Goal: Task Accomplishment & Management: Complete application form

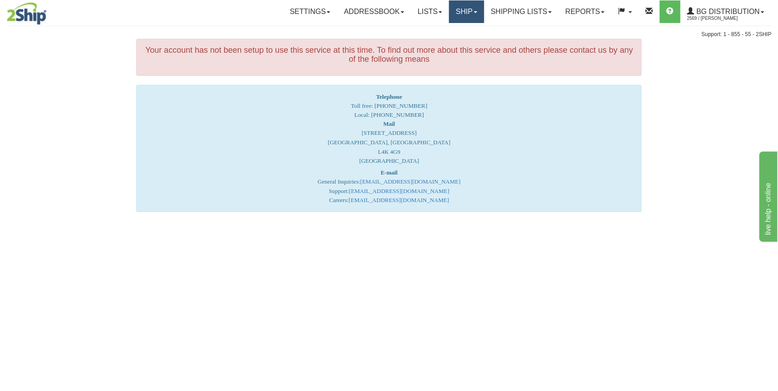
click at [474, 10] on link "Ship" at bounding box center [466, 11] width 35 height 23
click at [464, 28] on link "Ship Screen" at bounding box center [447, 32] width 71 height 12
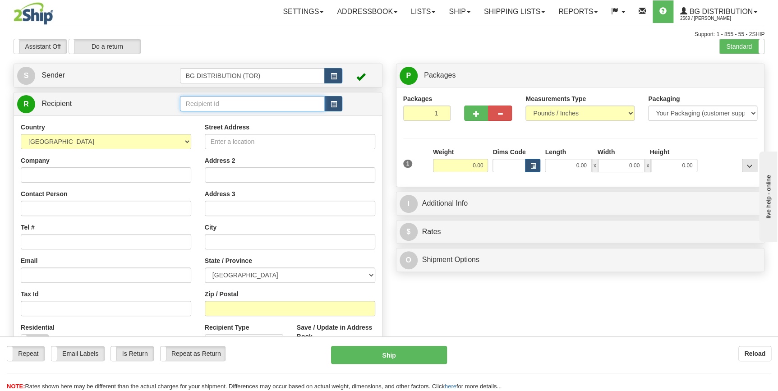
click at [230, 107] on input "text" at bounding box center [252, 103] width 145 height 15
click at [224, 120] on div "60040" at bounding box center [250, 118] width 136 height 10
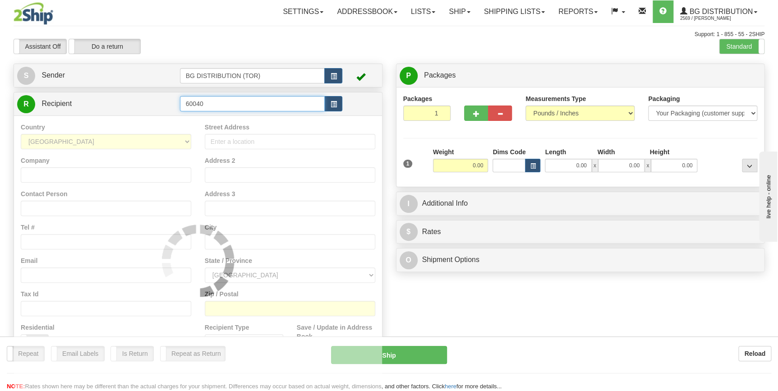
type input "60040"
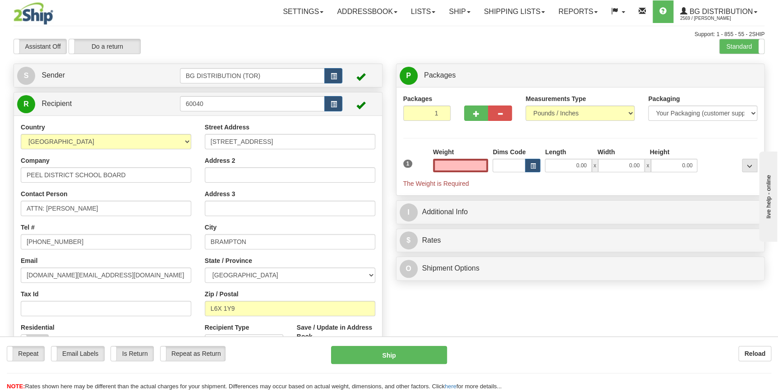
type input "0.00"
click at [65, 208] on input "ATTN: JAIME TRAVASSOS SR." at bounding box center [106, 208] width 170 height 15
drag, startPoint x: 133, startPoint y: 211, endPoint x: -2, endPoint y: 197, distance: 135.7
click at [0, 197] on html "Training Course Close Toggle navigation Settings Shipping Preferences New Sende…" at bounding box center [389, 195] width 778 height 391
paste input "STEVE DUZ"
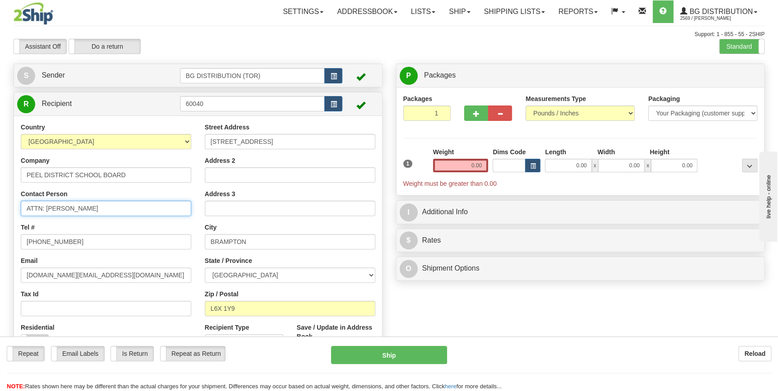
type input "ATTN: STEVE DUZ"
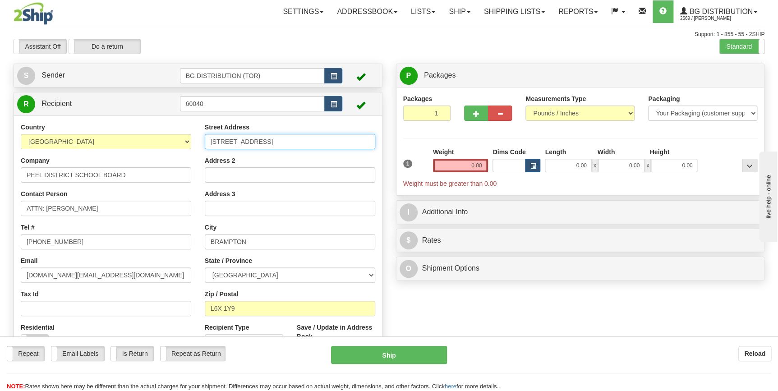
click at [281, 140] on input "24 HOLTBY AVENUE" at bounding box center [290, 141] width 170 height 15
drag, startPoint x: 281, startPoint y: 140, endPoint x: 142, endPoint y: 131, distance: 139.2
click at [142, 131] on div "Country AFGHANISTAN ALAND ISLANDS ALBANIA ALGERIA AMERICAN SAMOA ANDORRA ANGOLA…" at bounding box center [198, 244] width 368 height 243
paste input "ATTN: STEVE DUZ"
drag, startPoint x: 284, startPoint y: 142, endPoint x: 178, endPoint y: 135, distance: 106.6
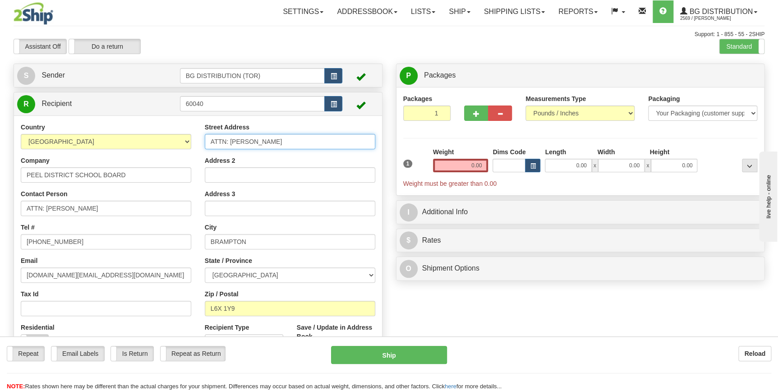
click at [178, 135] on div "Country AFGHANISTAN ALAND ISLANDS ALBANIA ALGERIA AMERICAN SAMOA ANDORRA ANGOLA…" at bounding box center [198, 244] width 368 height 243
paste input "933 CENTRAL PARKWAY"
type input "933 CENTRAL PARKWAY"
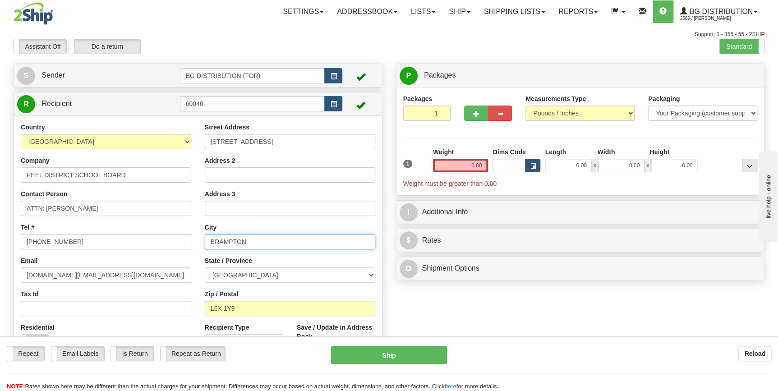
click at [215, 242] on input "BRAMPTON" at bounding box center [290, 241] width 170 height 15
paste input "MISSISSAUGA"
type input "MISSISSAUGA"
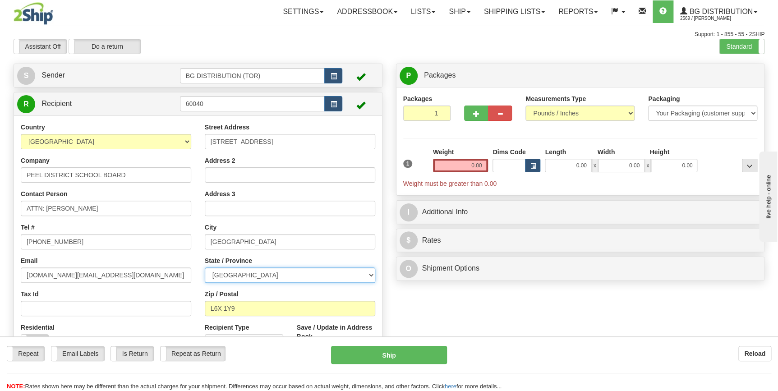
click at [251, 275] on select "ALBERTA BRITISH COLUMBIA MANITOBA NEW BRUNSWICK NEWFOUNDLAND NOVA SCOTIA NUNAVU…" at bounding box center [290, 274] width 170 height 15
click at [205, 267] on select "ALBERTA BRITISH COLUMBIA MANITOBA NEW BRUNSWICK NEWFOUNDLAND NOVA SCOTIA NUNAVU…" at bounding box center [290, 274] width 170 height 15
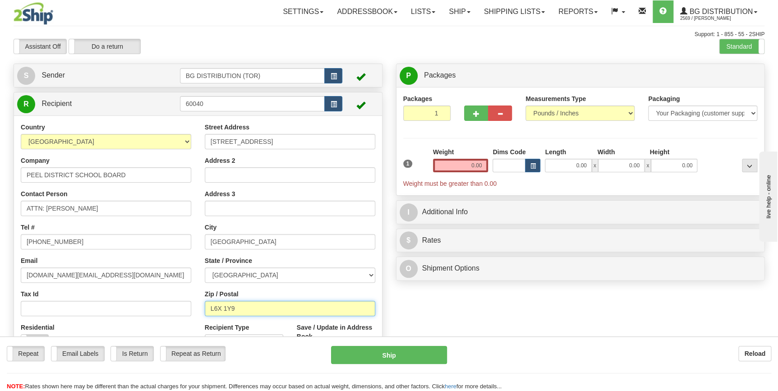
click at [253, 309] on input "L6X 1Y9" at bounding box center [290, 308] width 170 height 15
drag, startPoint x: 259, startPoint y: 308, endPoint x: 187, endPoint y: 300, distance: 72.6
click at [187, 300] on div "Country AFGHANISTAN ALAND ISLANDS ALBANIA ALGERIA AMERICAN SAMOA ANDORRA ANGOLA…" at bounding box center [198, 244] width 368 height 243
paste input "5C 2T"
type input "L5C 2T9"
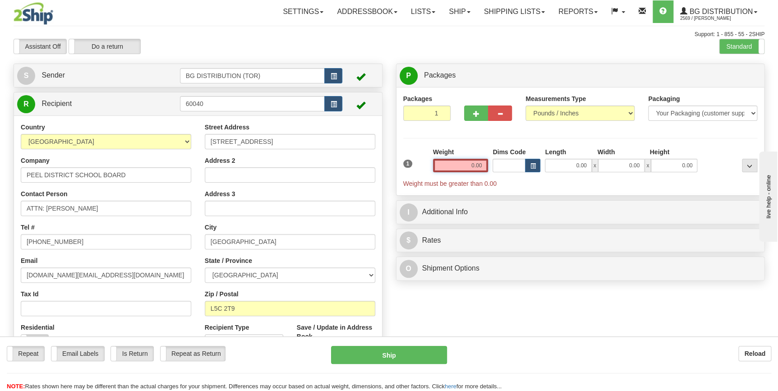
click at [469, 165] on input "0.00" at bounding box center [460, 166] width 55 height 14
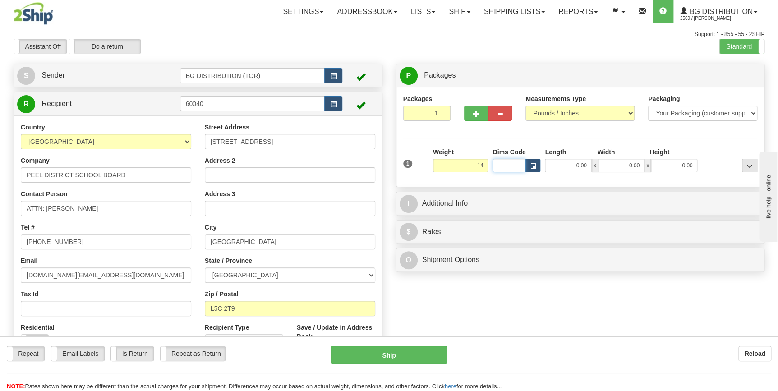
type input "14.00"
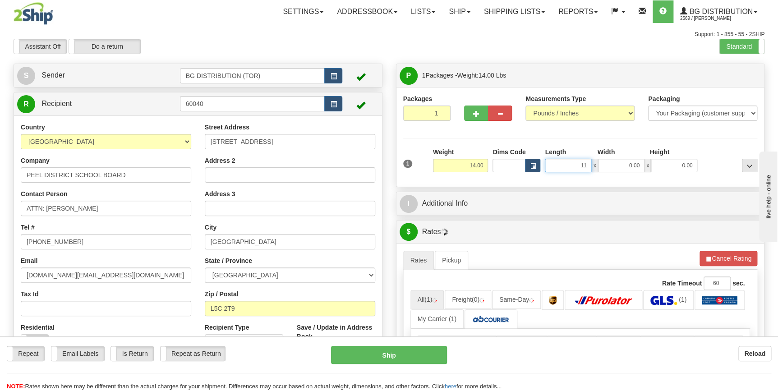
type input "11.00"
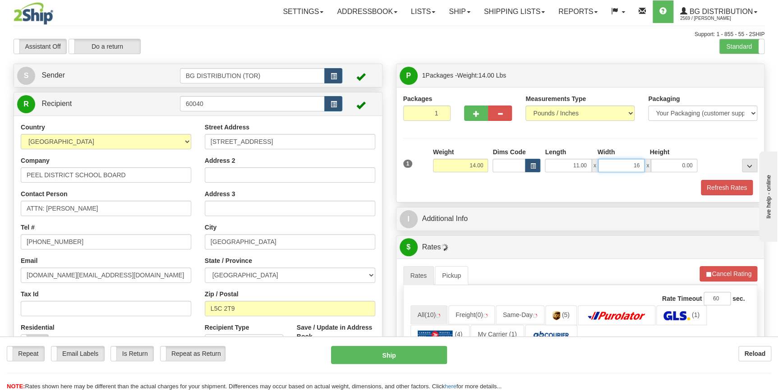
type input "16.00"
type input "7.00"
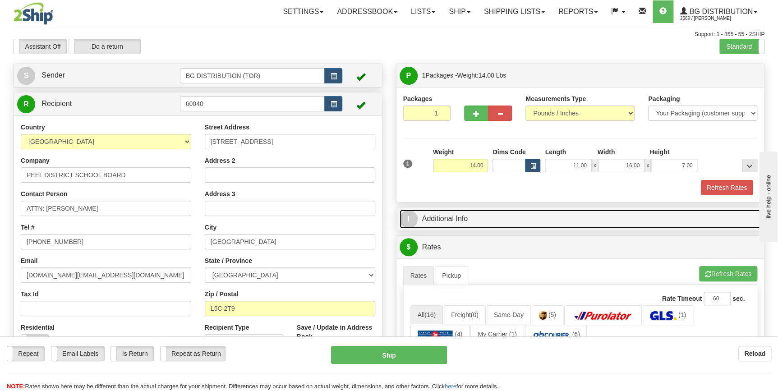
click at [486, 221] on link "I Additional Info" at bounding box center [581, 219] width 362 height 18
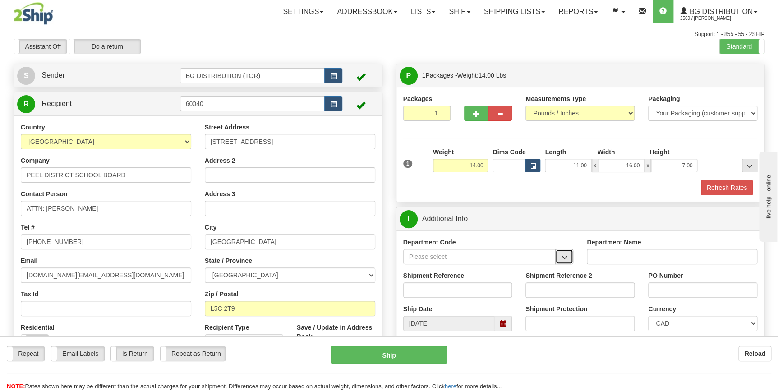
click at [569, 257] on button "button" at bounding box center [564, 256] width 18 height 15
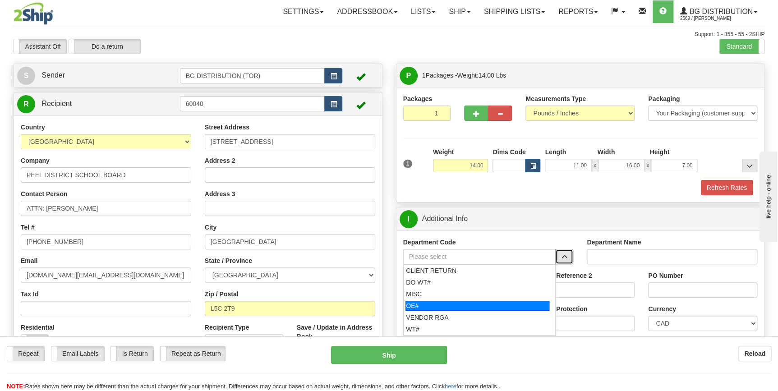
click at [456, 306] on div "OE#" at bounding box center [477, 306] width 144 height 10
type input "OE#"
type input "ORDERS"
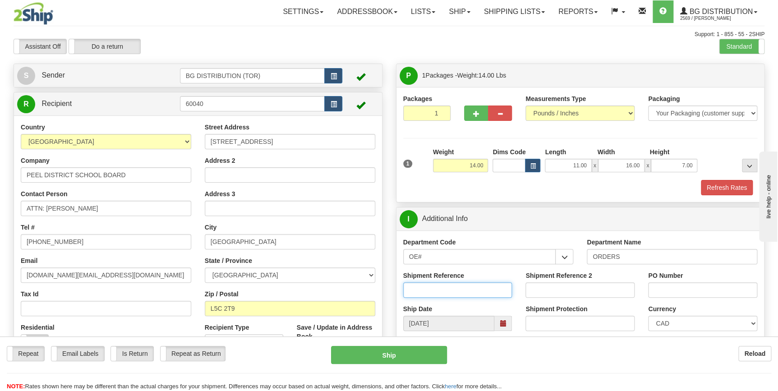
click at [481, 286] on input "Shipment Reference" at bounding box center [457, 289] width 109 height 15
type input "70184144-00"
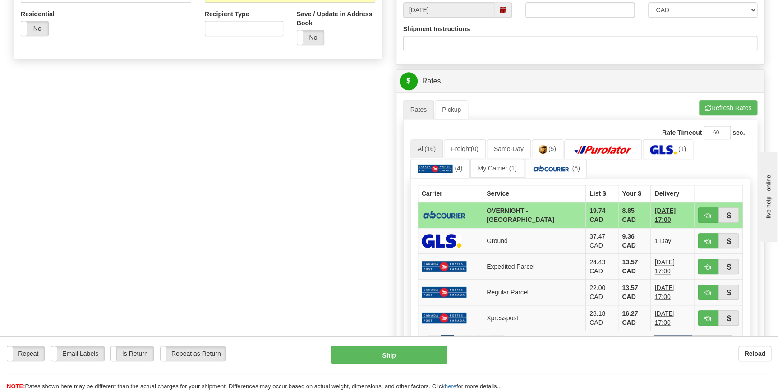
scroll to position [328, 0]
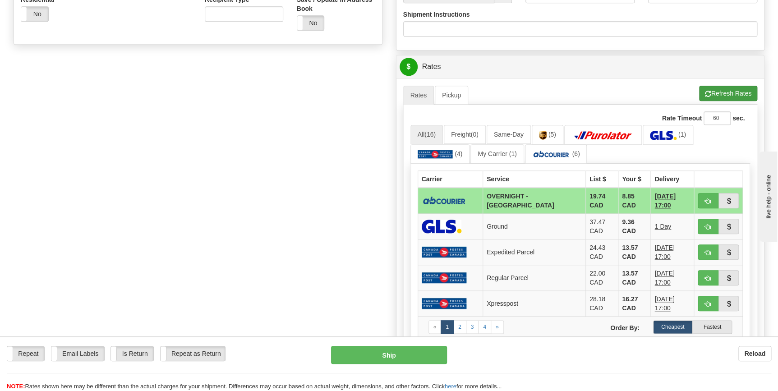
type input "W/O 643837 STEVE DUZ"
click at [728, 92] on button "Refresh Rates" at bounding box center [728, 93] width 58 height 15
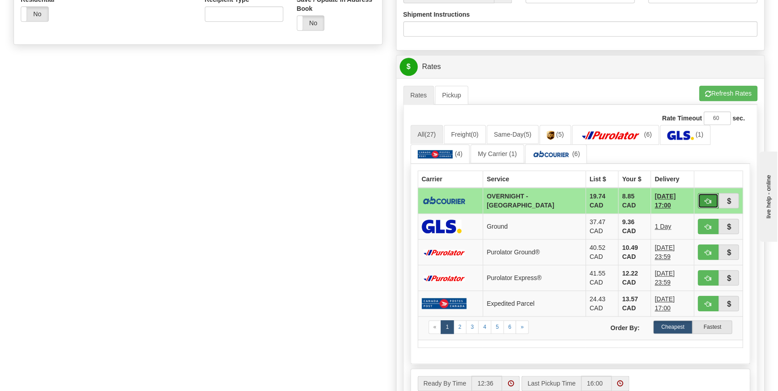
click at [710, 196] on button "button" at bounding box center [708, 200] width 21 height 15
type input "4"
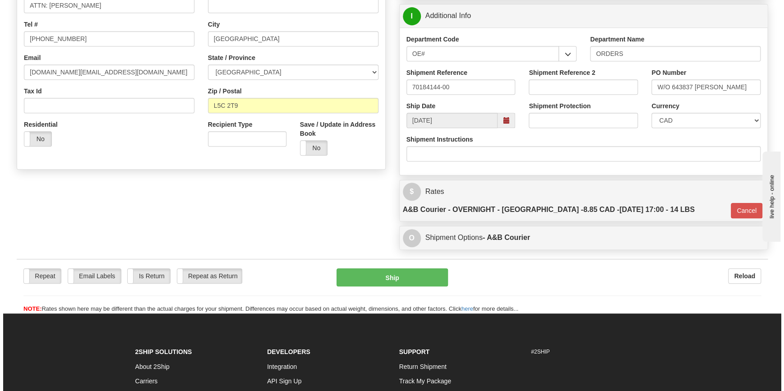
scroll to position [205, 0]
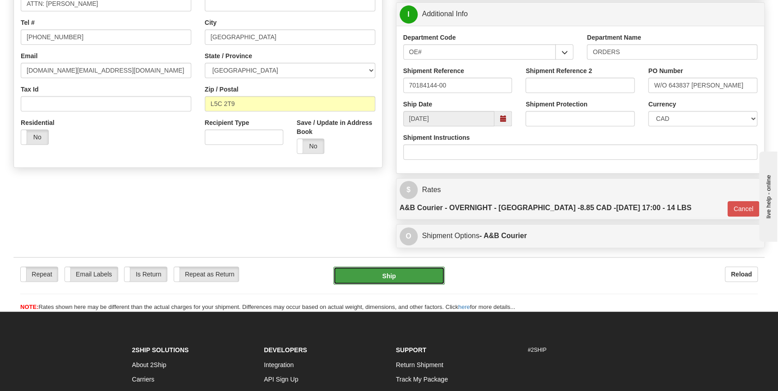
click at [426, 267] on button "Ship" at bounding box center [388, 276] width 111 height 18
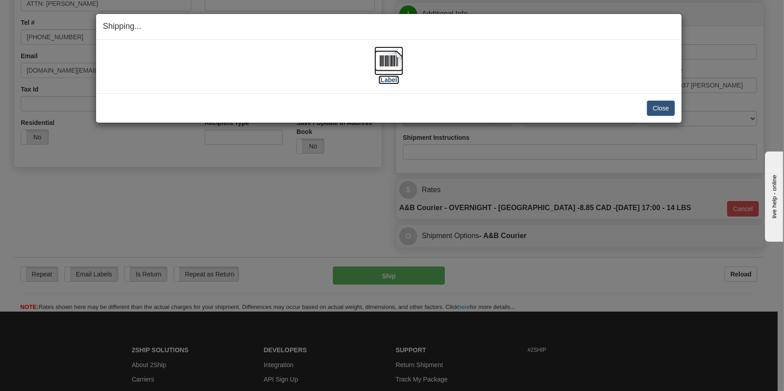
click at [388, 79] on label "[Label]" at bounding box center [388, 79] width 21 height 9
click at [656, 101] on button "Close" at bounding box center [661, 108] width 28 height 15
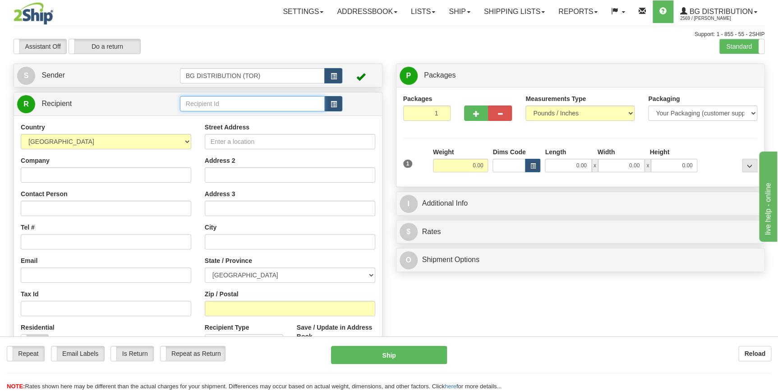
click at [239, 103] on input "text" at bounding box center [252, 103] width 145 height 15
type input "60209"
click button "Delete" at bounding box center [0, 0] width 0 height 0
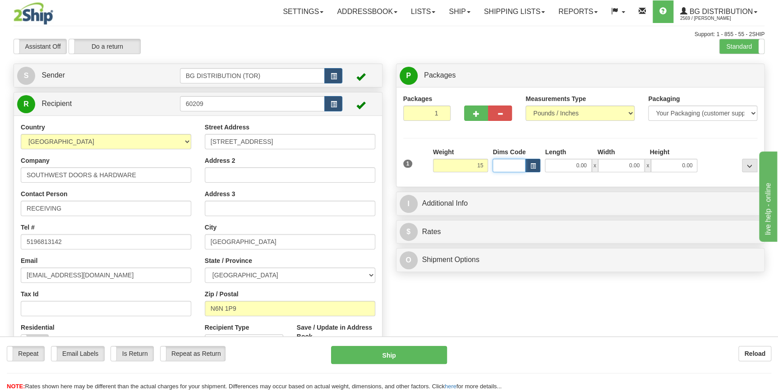
type input "15.00"
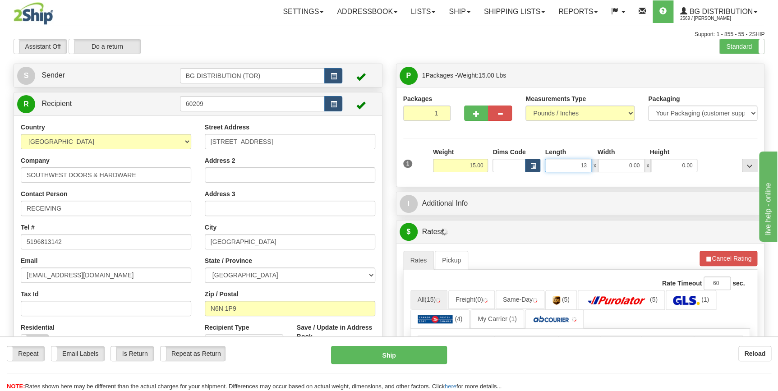
type input "13.00"
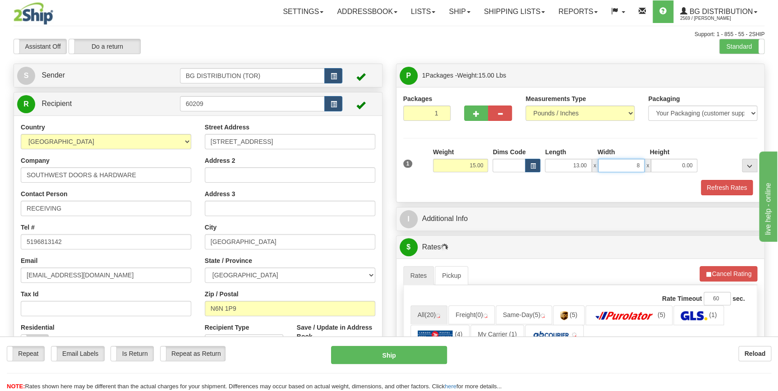
type input "8.00"
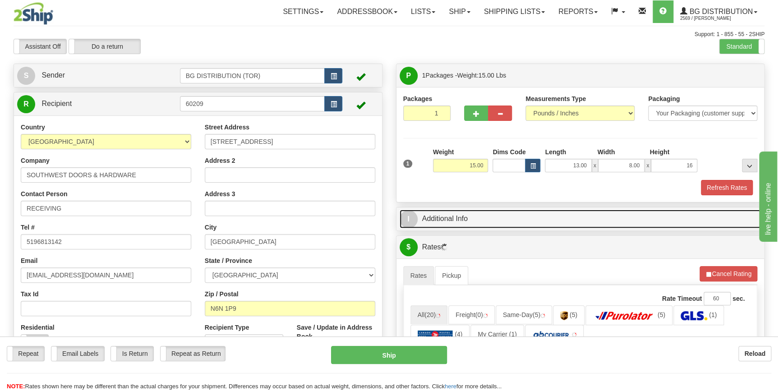
type input "16.00"
click at [479, 217] on link "I Additional Info" at bounding box center [581, 219] width 362 height 18
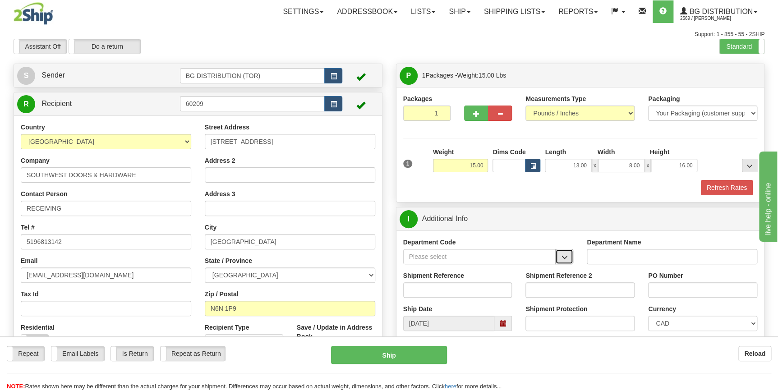
click at [562, 257] on span "button" at bounding box center [564, 257] width 6 height 6
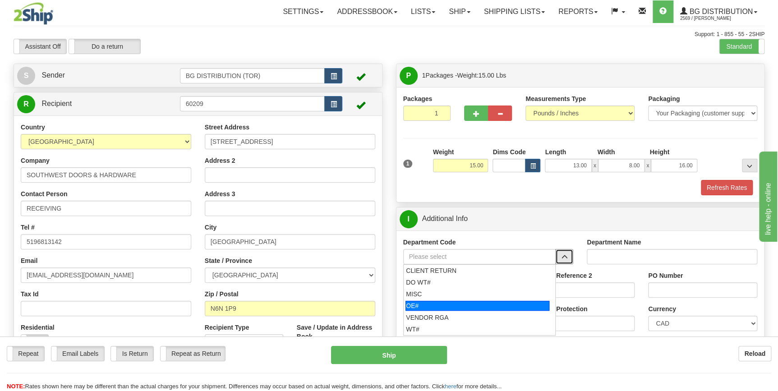
click at [518, 303] on div "OE#" at bounding box center [477, 306] width 144 height 10
type input "OE#"
type input "ORDERS"
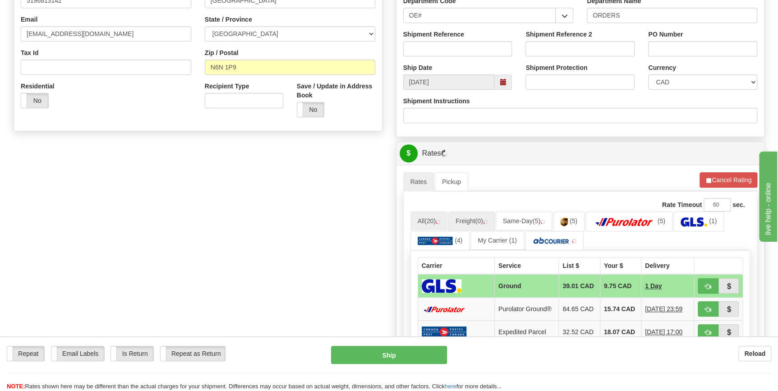
scroll to position [246, 0]
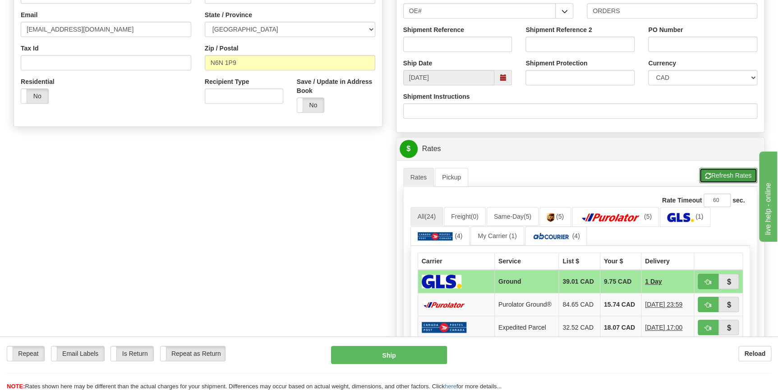
click at [713, 173] on button "Refresh Rates" at bounding box center [728, 175] width 58 height 15
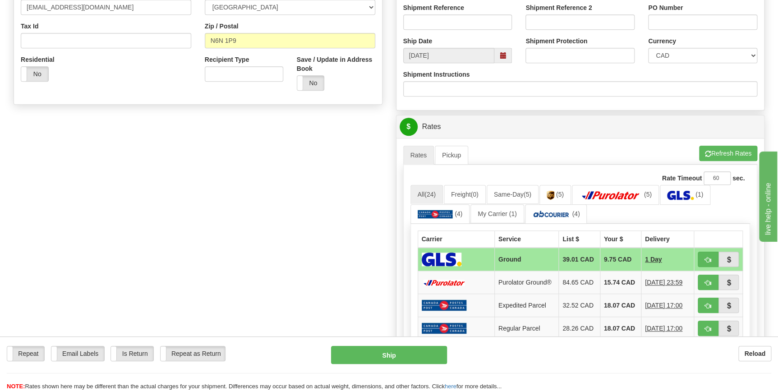
scroll to position [328, 0]
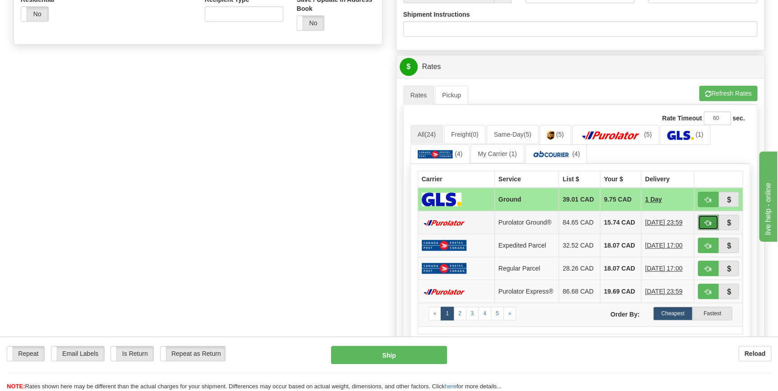
click at [707, 221] on span "button" at bounding box center [708, 223] width 6 height 6
type input "260"
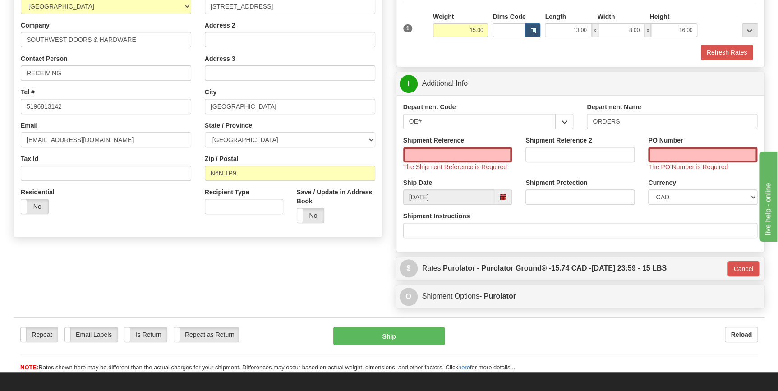
scroll to position [98, 0]
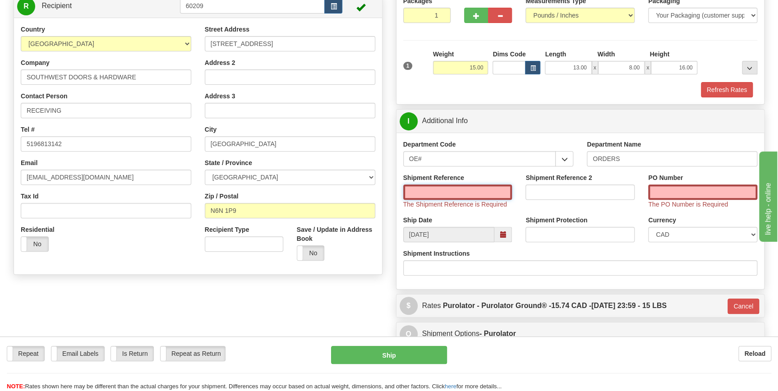
click at [423, 188] on input "Shipment Reference" at bounding box center [457, 191] width 109 height 15
type input "70184215-00"
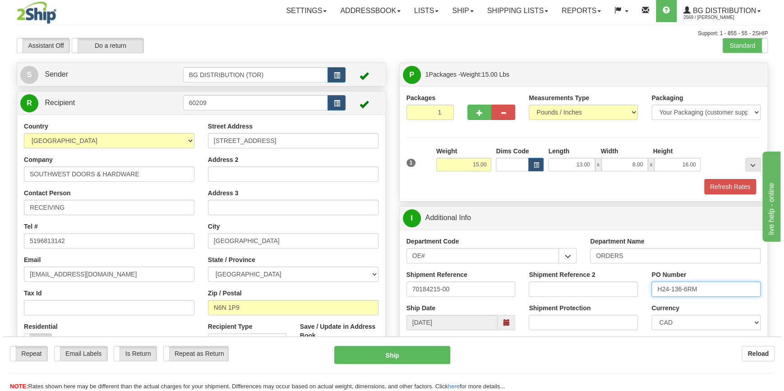
scroll to position [0, 0]
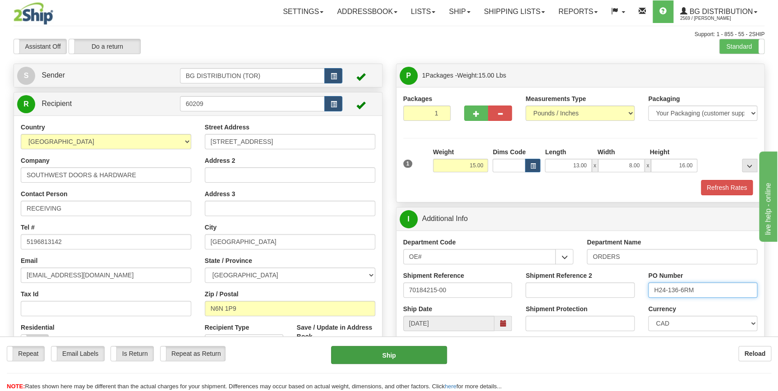
type input "H24-136-6RM"
click at [428, 349] on button "Ship" at bounding box center [389, 355] width 116 height 18
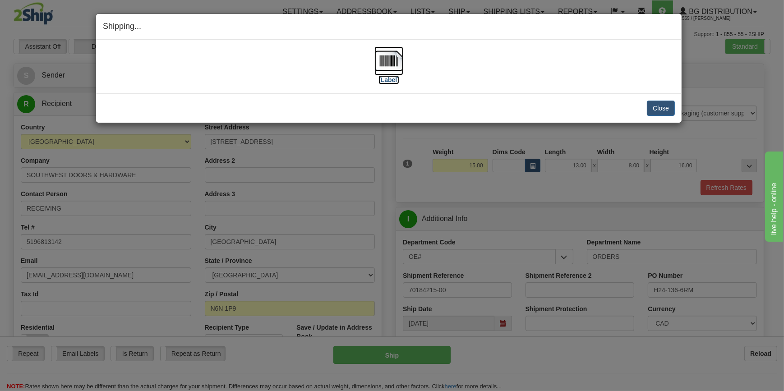
click at [391, 83] on label "[Label]" at bounding box center [388, 79] width 21 height 9
